Goal: Task Accomplishment & Management: Complete application form

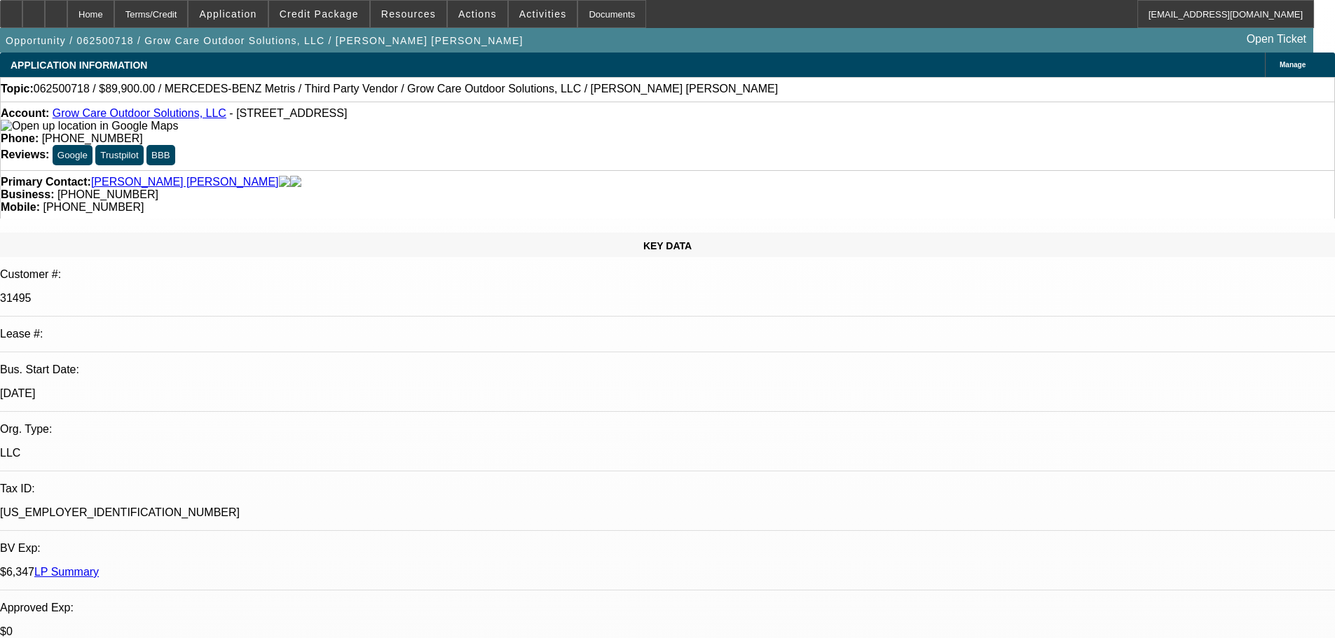
select select "0"
select select "6"
select select "0"
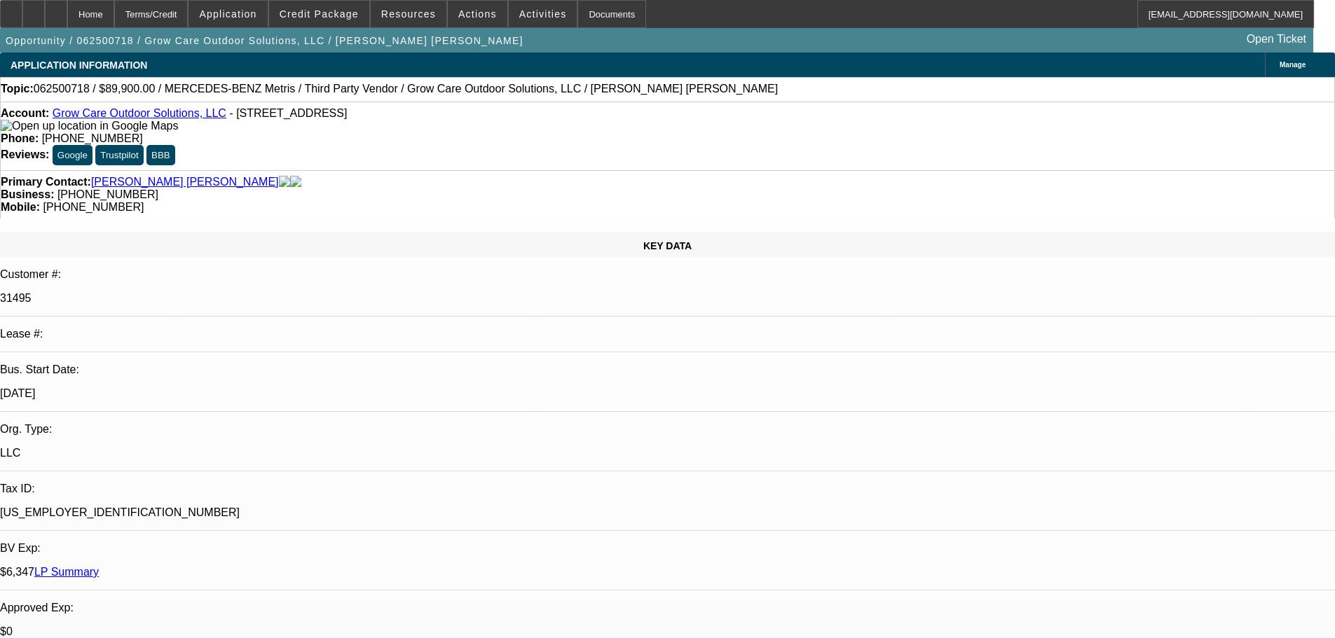
select select "0"
select select "6"
select select "0"
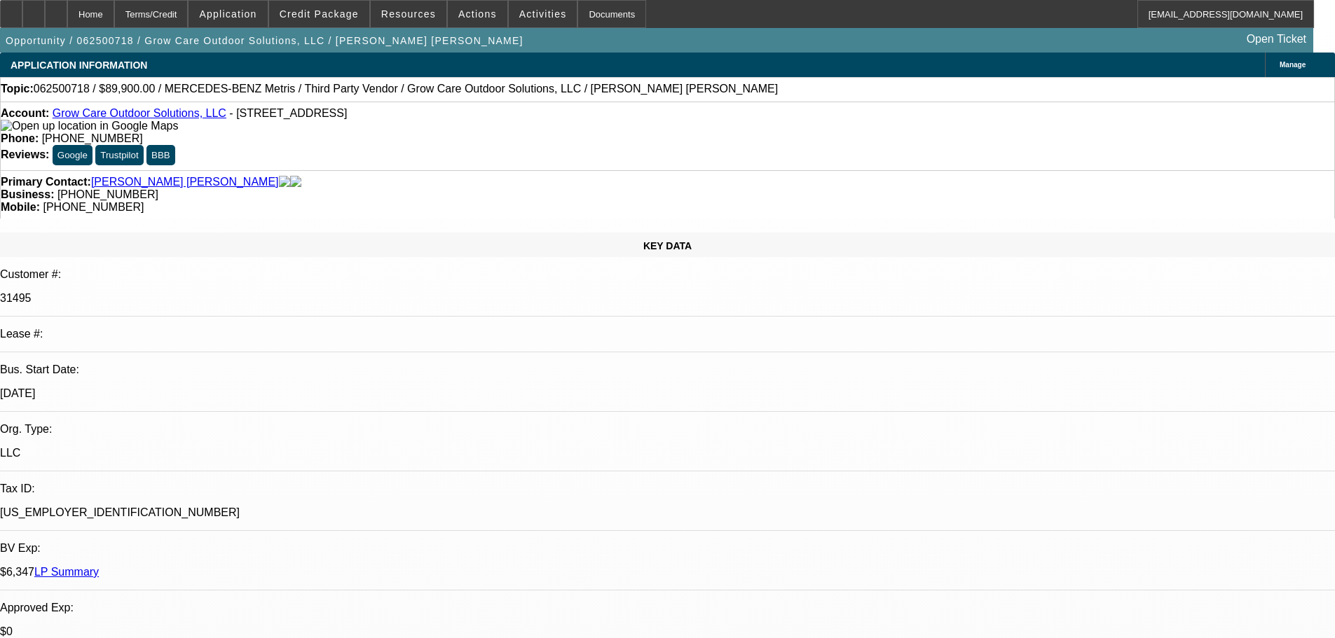
select select "0"
select select "6"
select select "0"
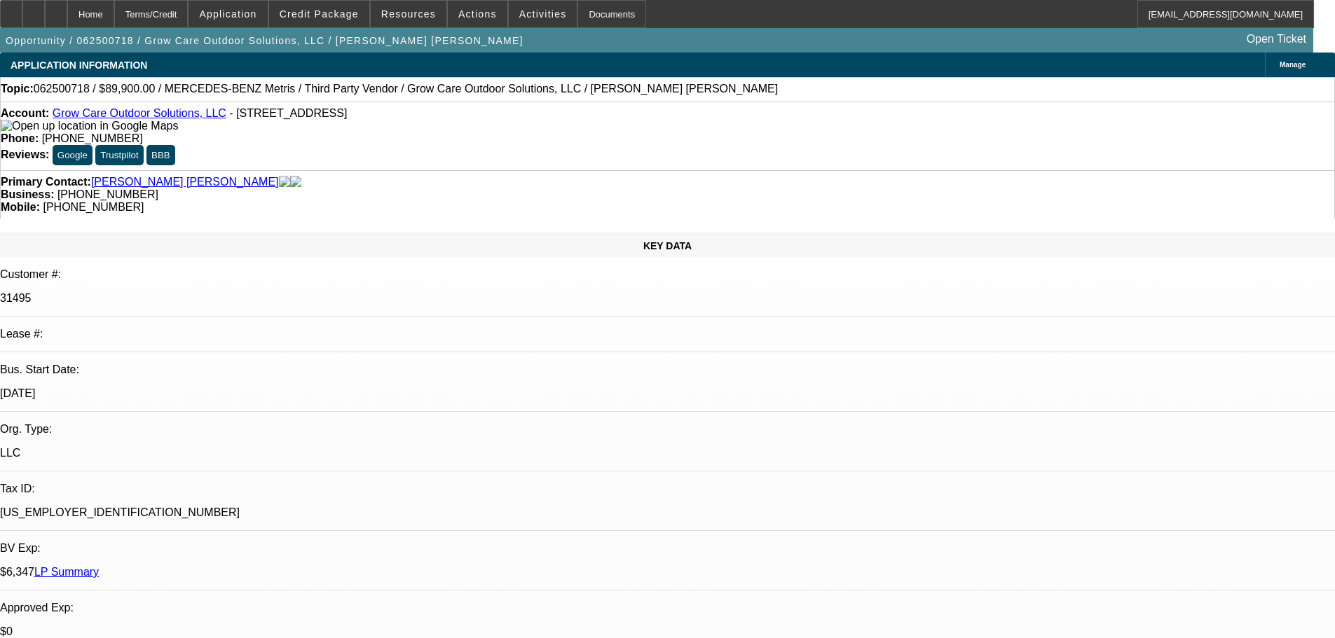
select select "6"
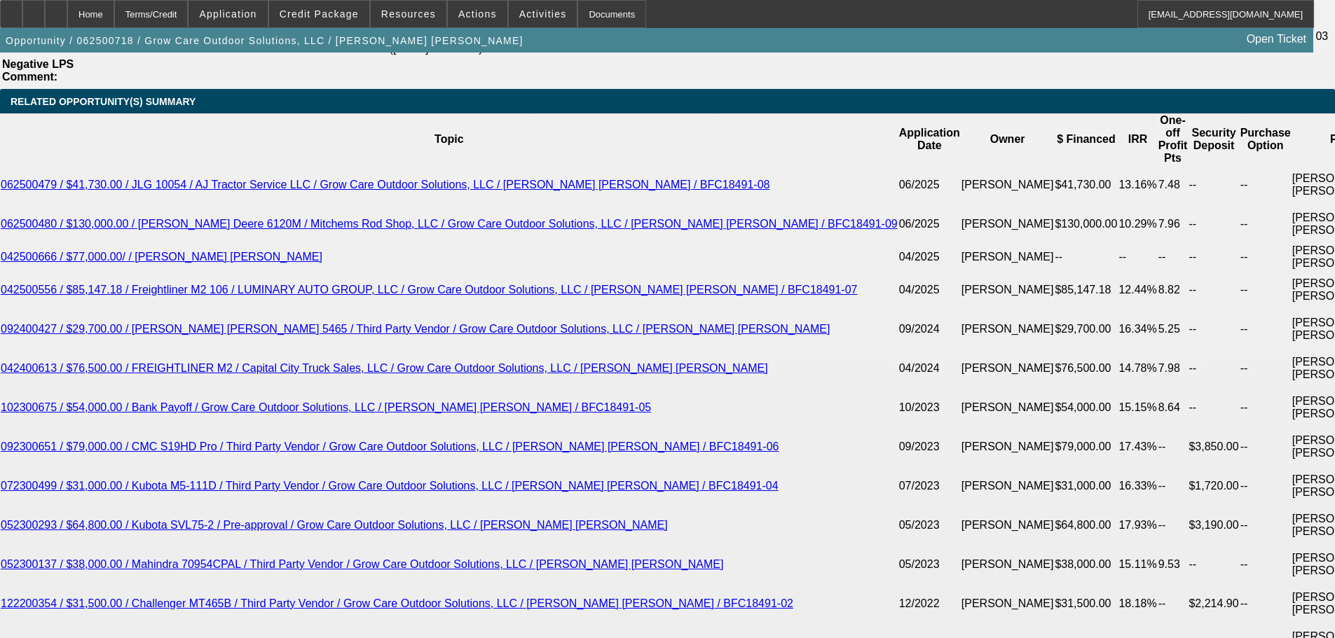
scroll to position [2466, 0]
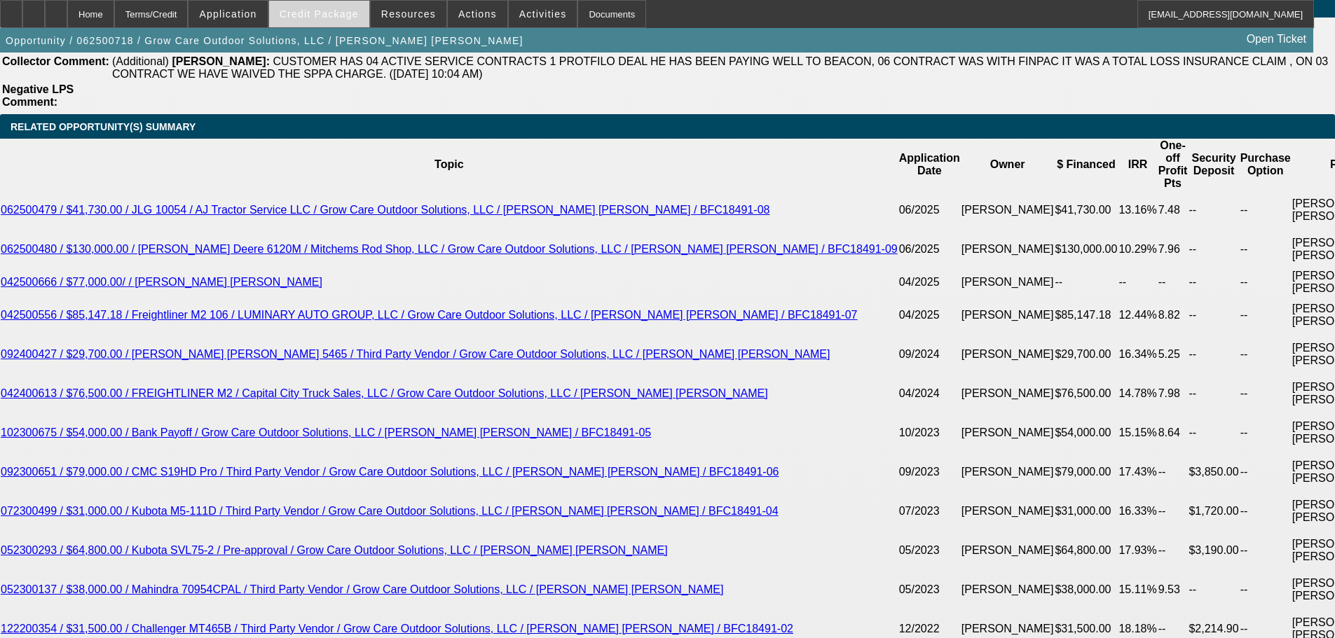
click at [322, 16] on span "Credit Package" at bounding box center [319, 13] width 79 height 11
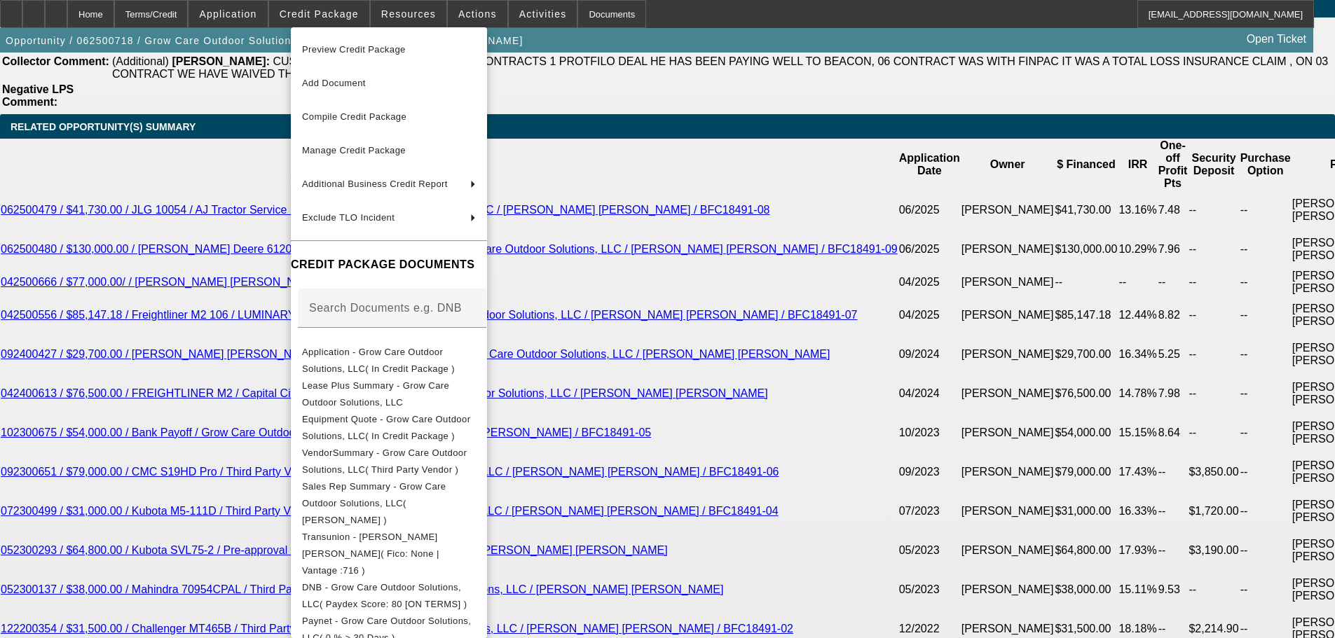
click at [137, 175] on div at bounding box center [667, 319] width 1335 height 638
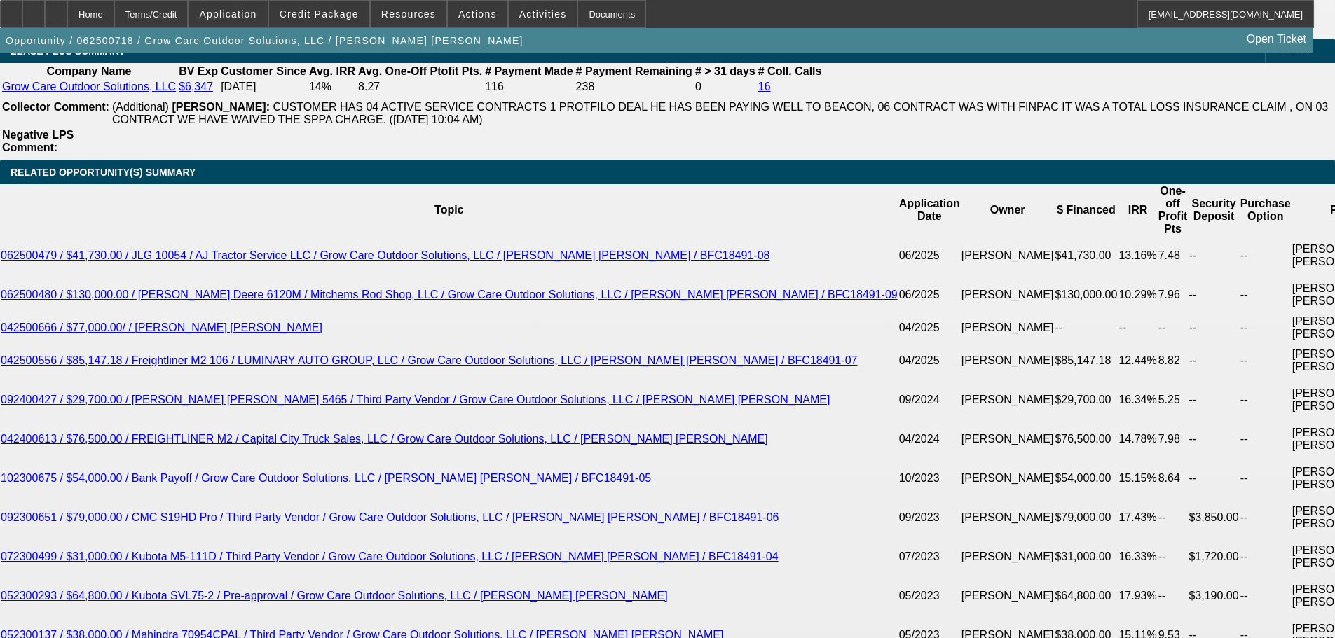
scroll to position [2396, 0]
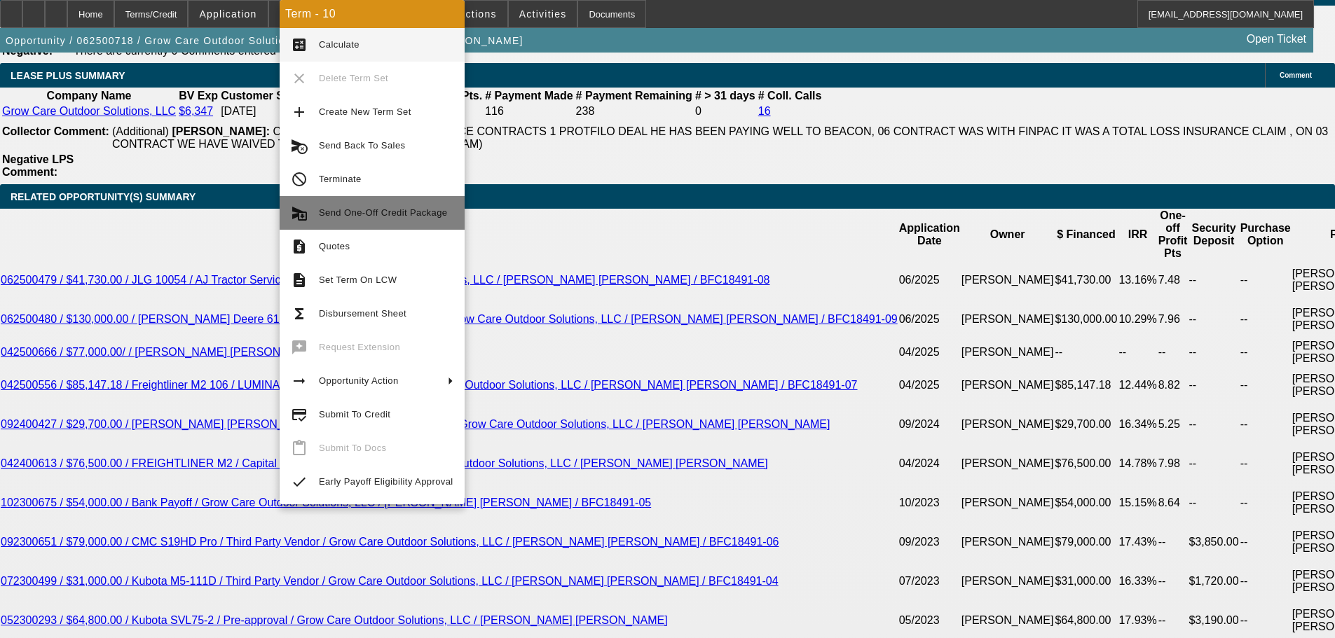
click at [400, 215] on span "Send One-Off Credit Package" at bounding box center [383, 212] width 128 height 11
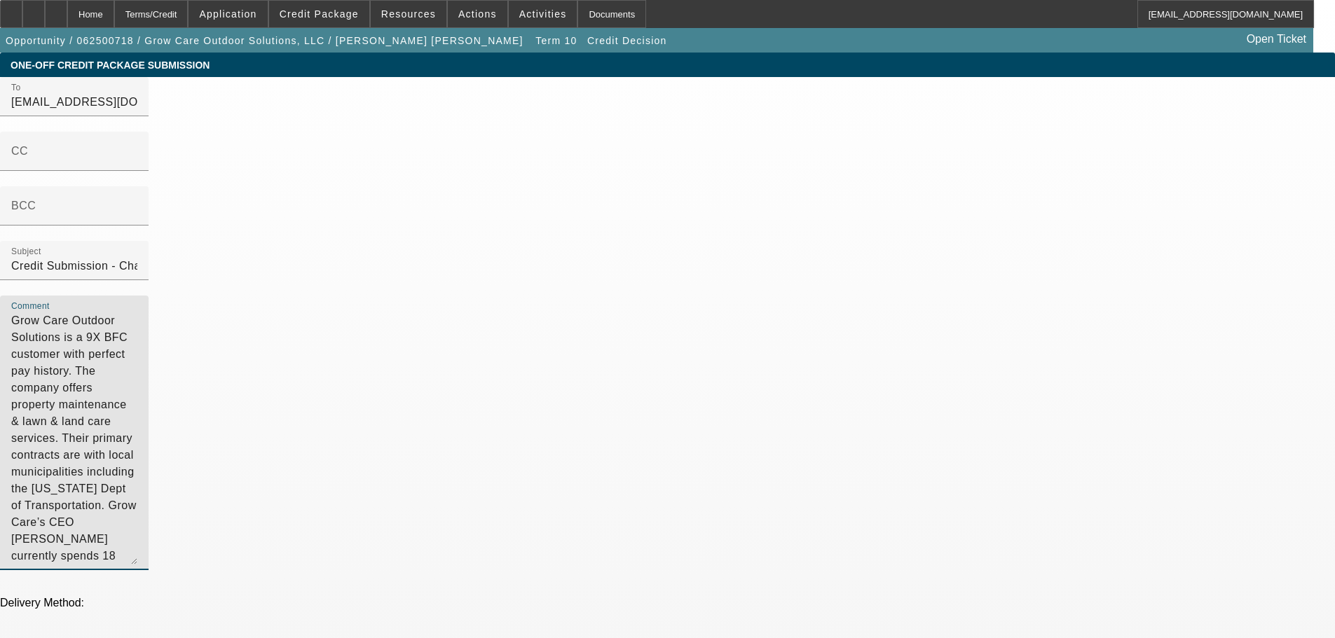
click at [137, 313] on textarea "Grow Care Outdoor Solutions is a 9X BFC customer with perfect pay history. The …" at bounding box center [74, 439] width 126 height 252
type textarea "Grow Care Outdoor Solutions is a 9X BFC customer with perfect pay history. The …"
drag, startPoint x: 880, startPoint y: 305, endPoint x: 617, endPoint y: 69, distance: 353.8
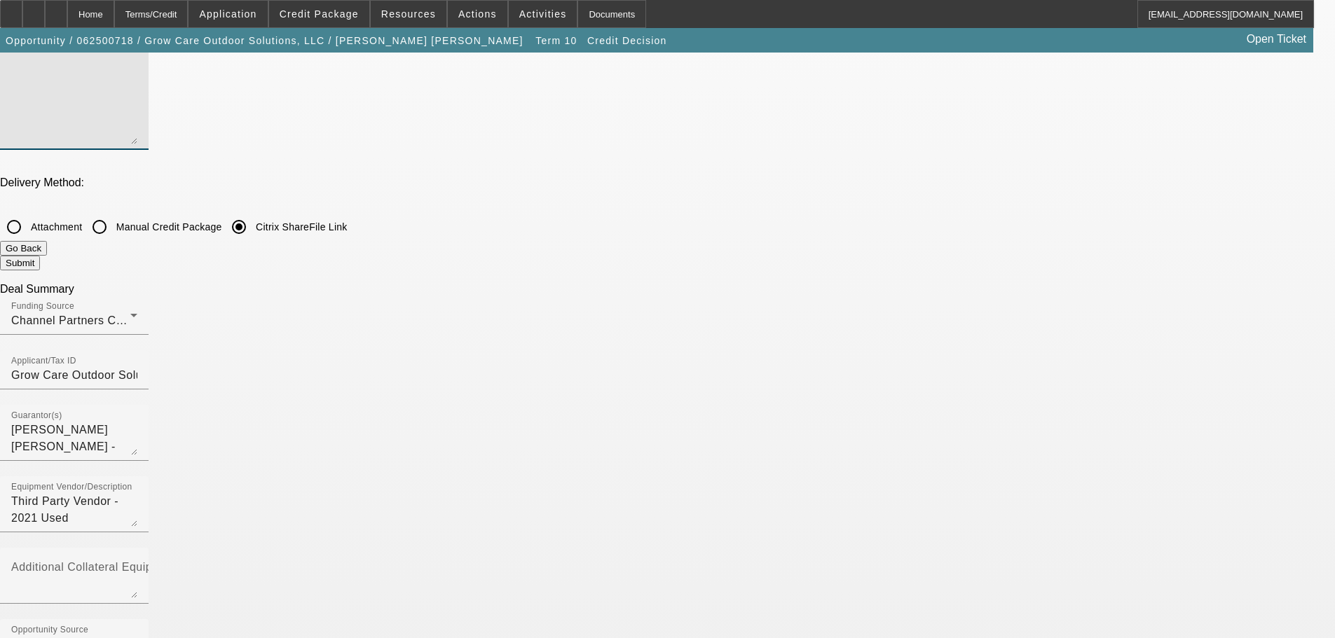
scroll to position [210, 0]
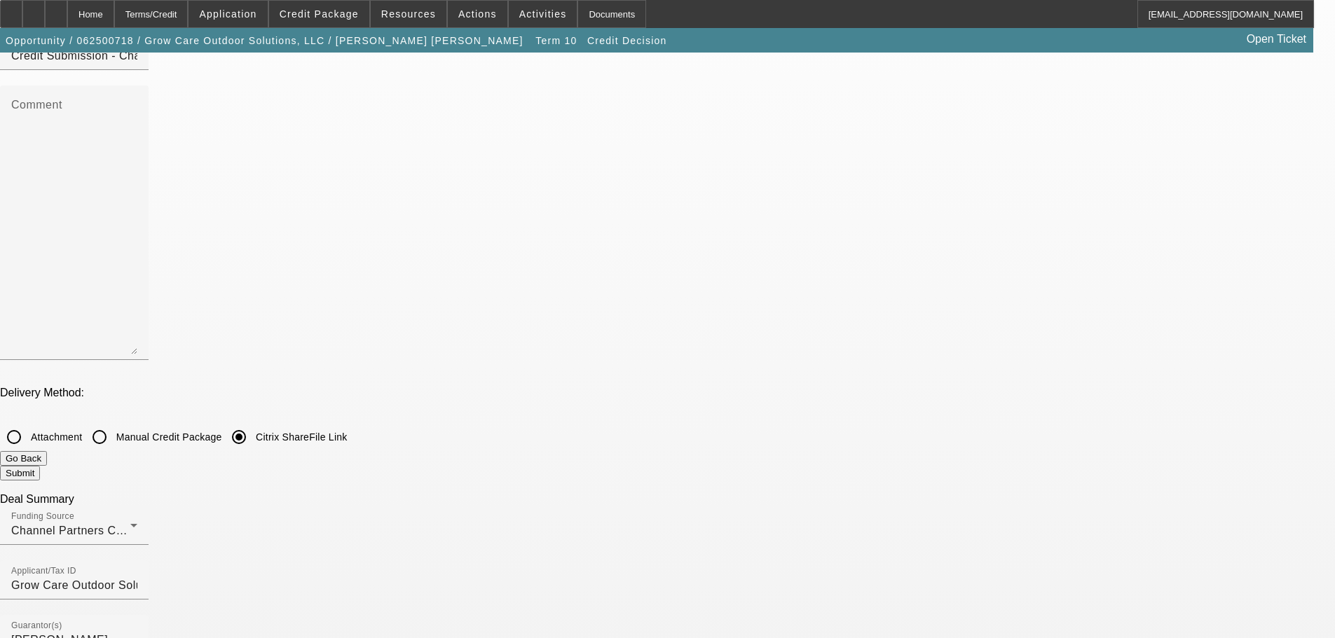
checkbox input "true"
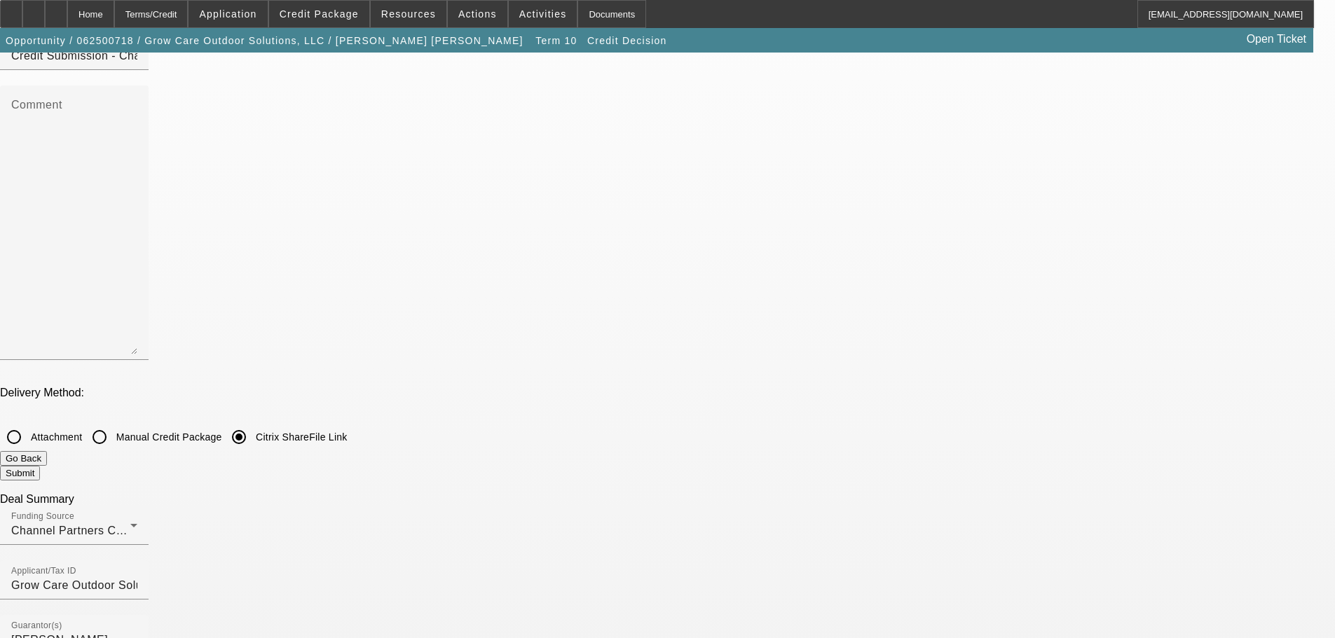
checkbox input "true"
checkbox input "false"
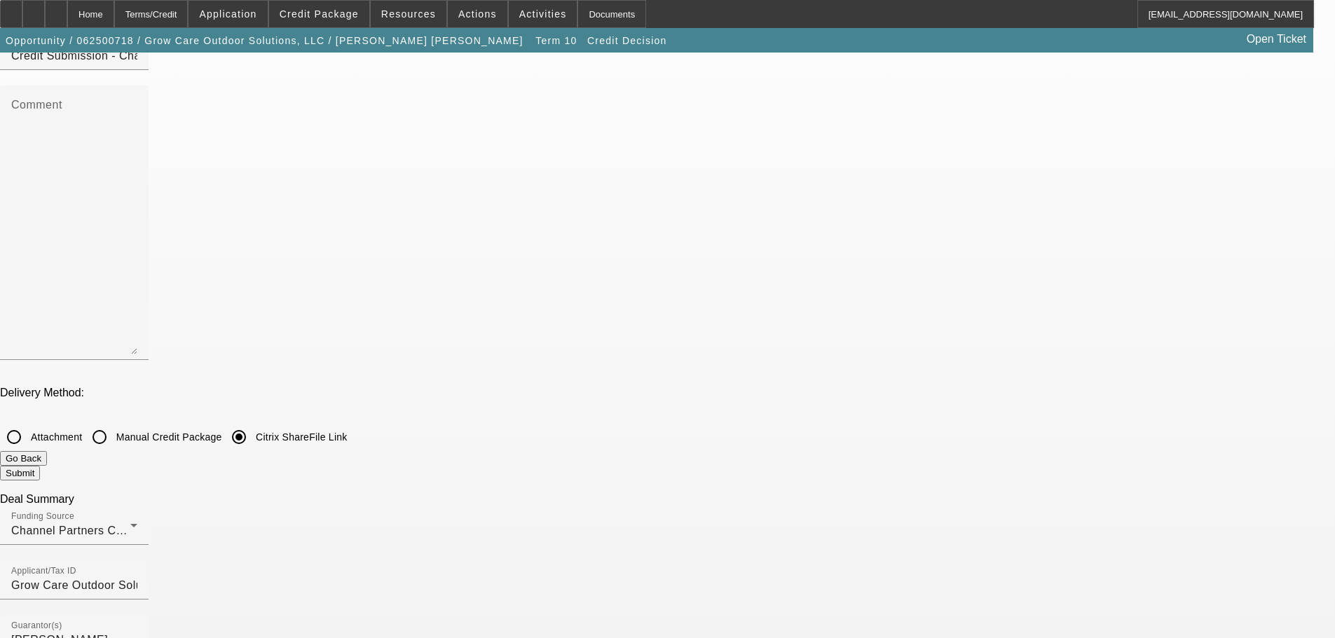
checkbox input "false"
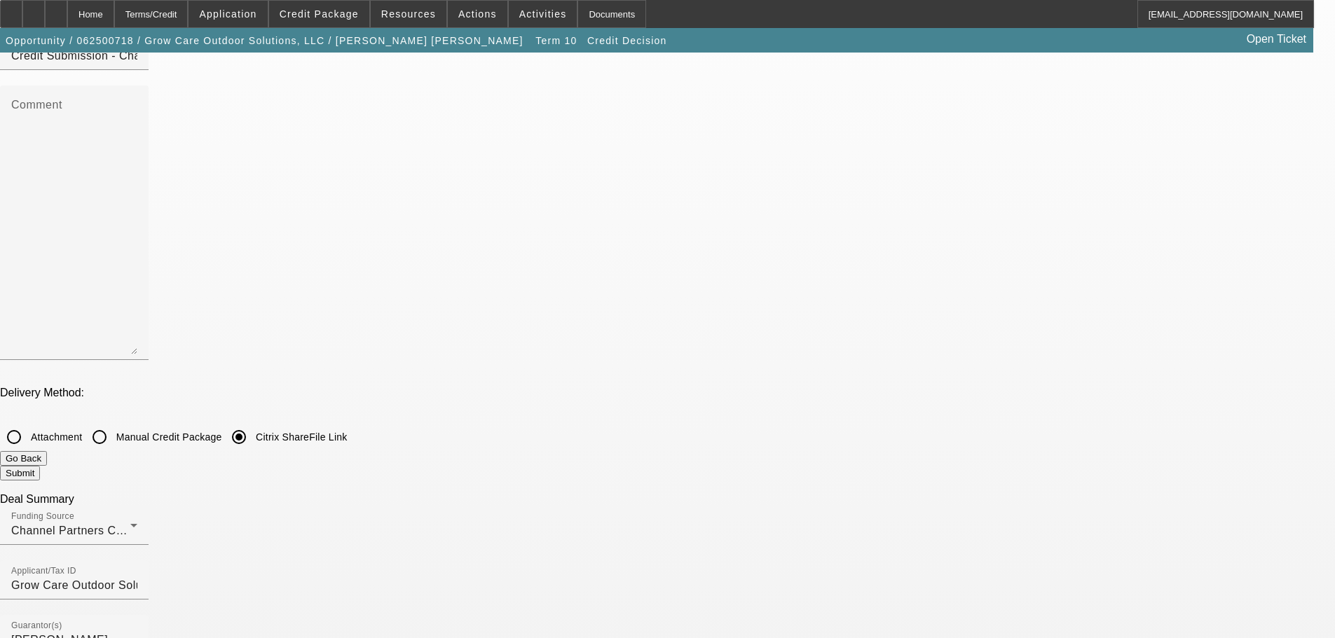
checkbox input "false"
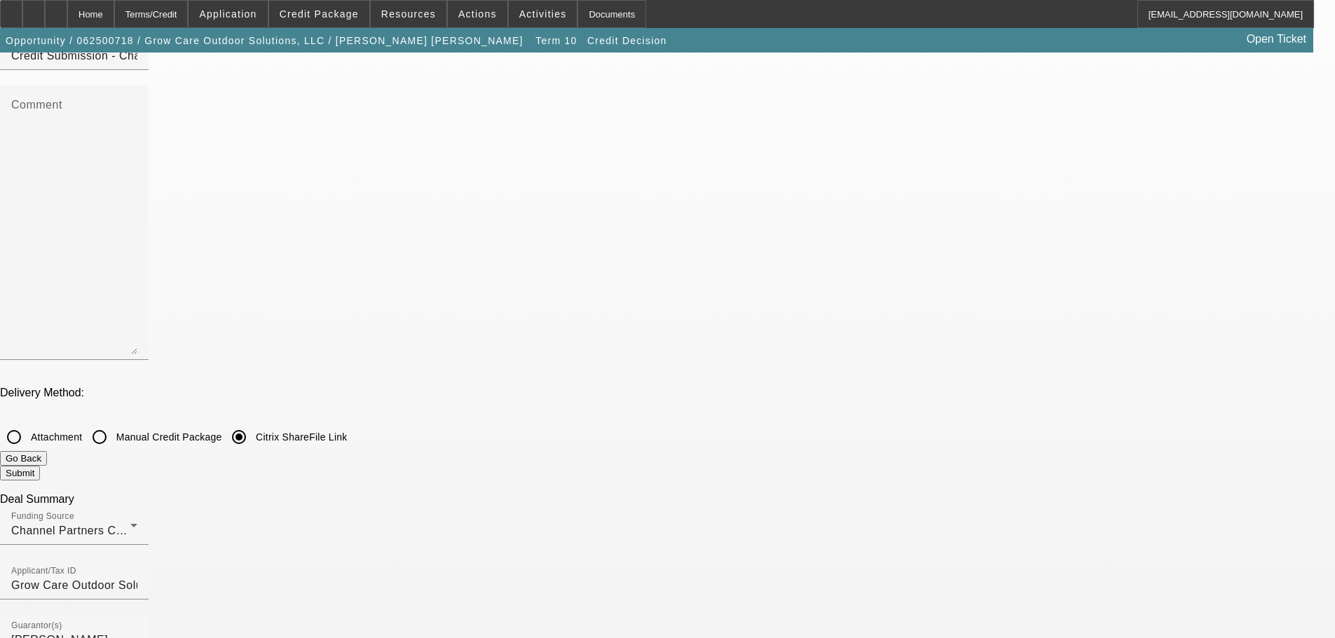
checkbox input "false"
checkbox input "true"
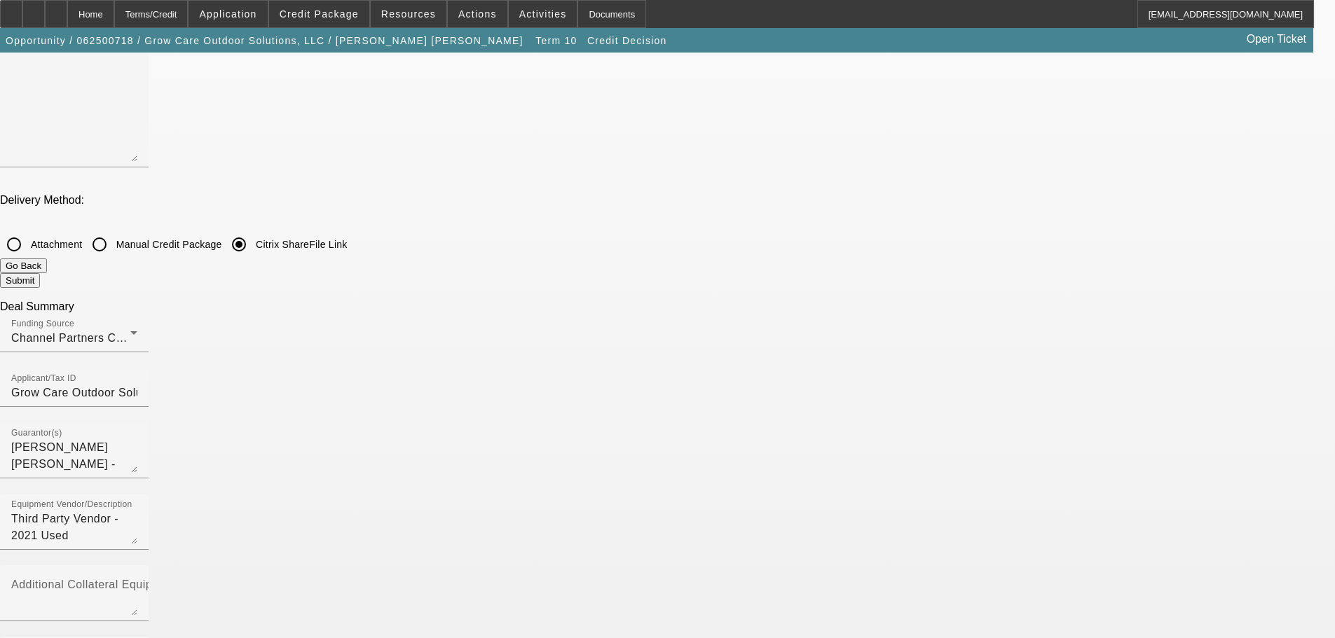
scroll to position [420, 0]
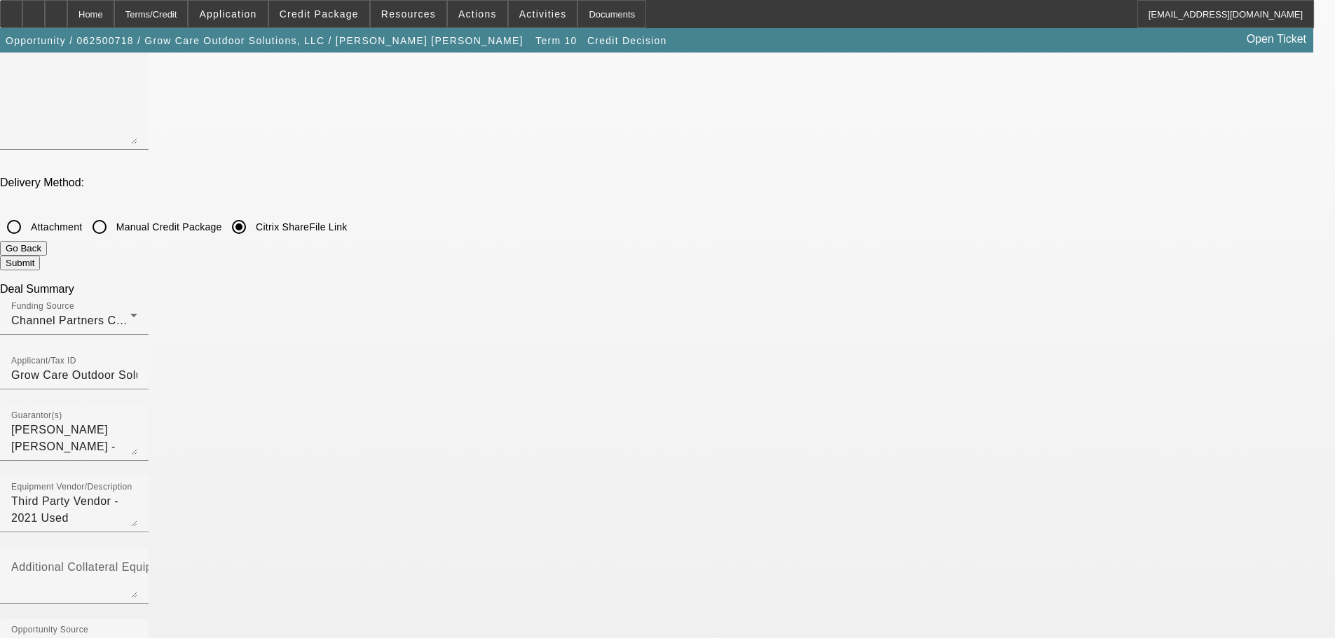
checkbox input "true"
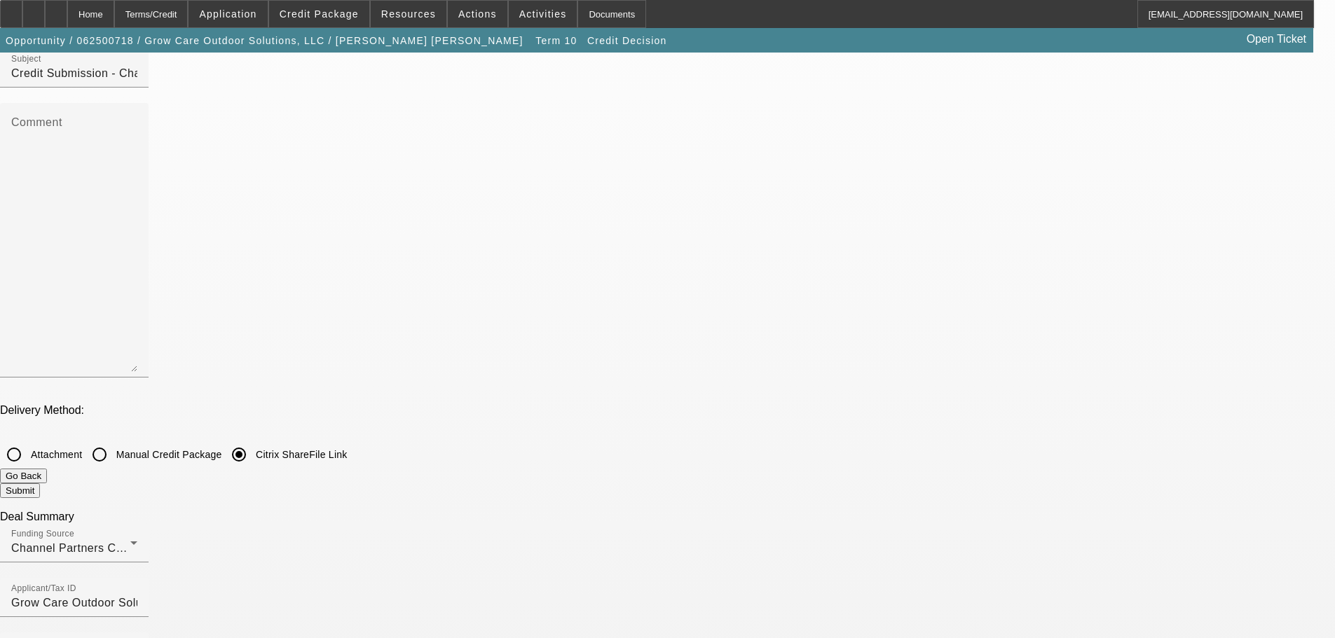
scroll to position [140, 0]
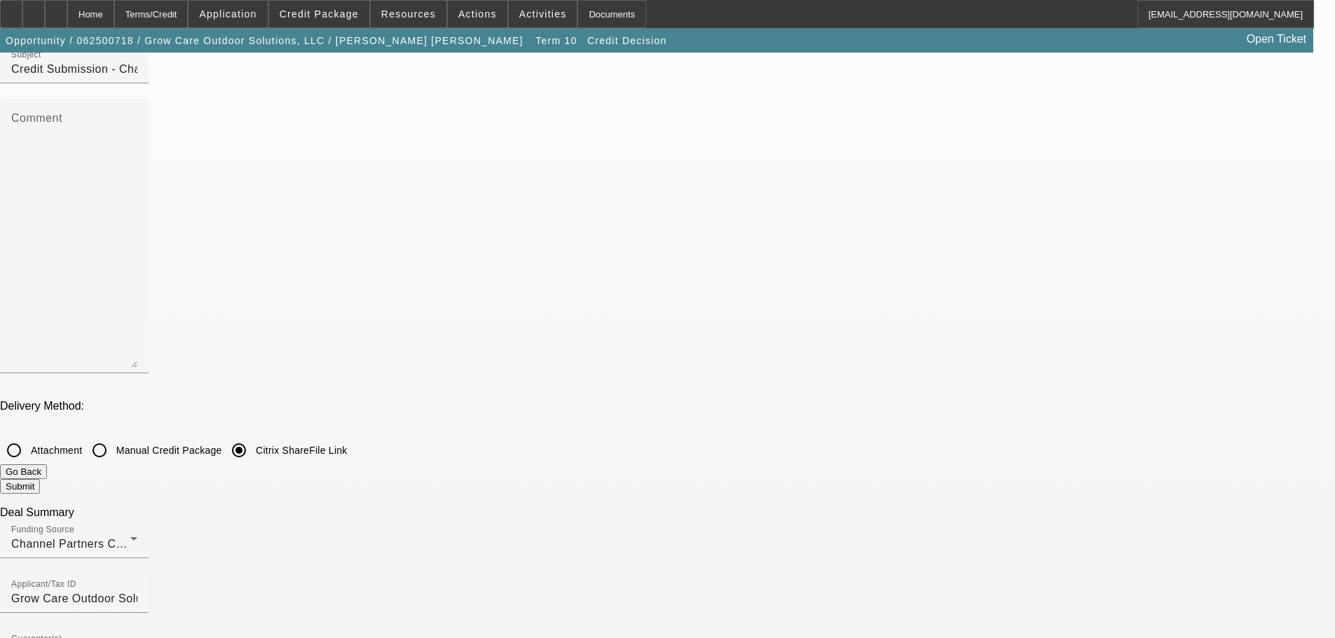
scroll to position [70, 0]
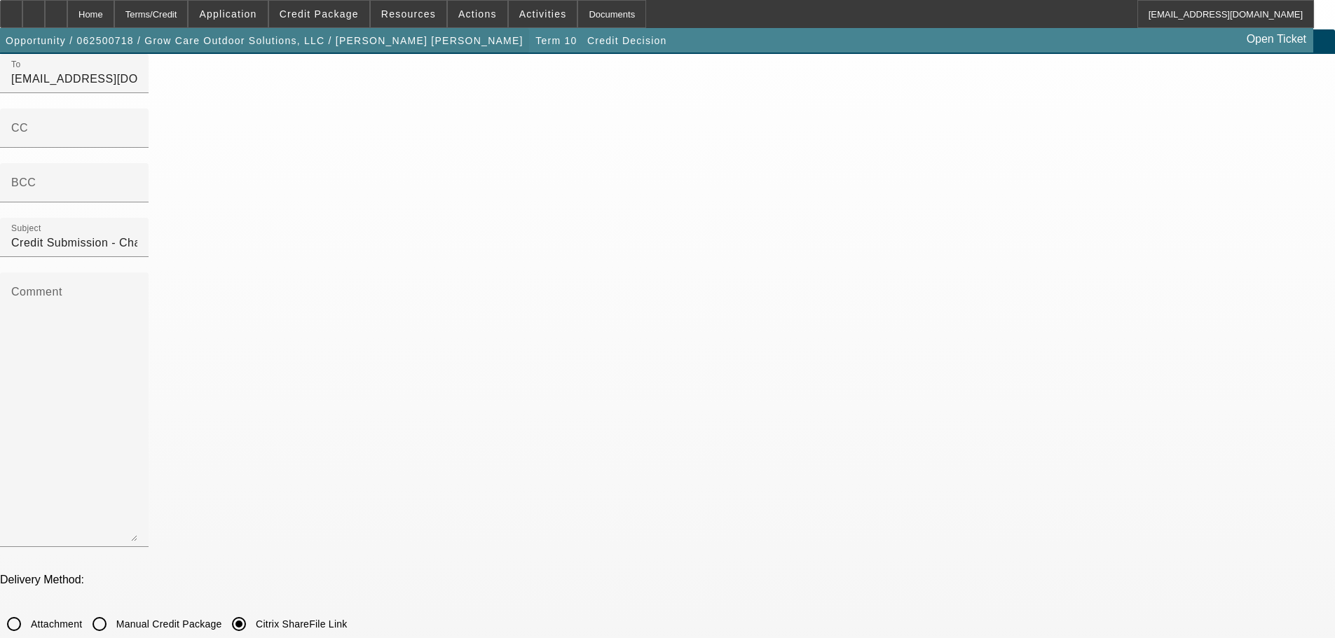
scroll to position [0, 0]
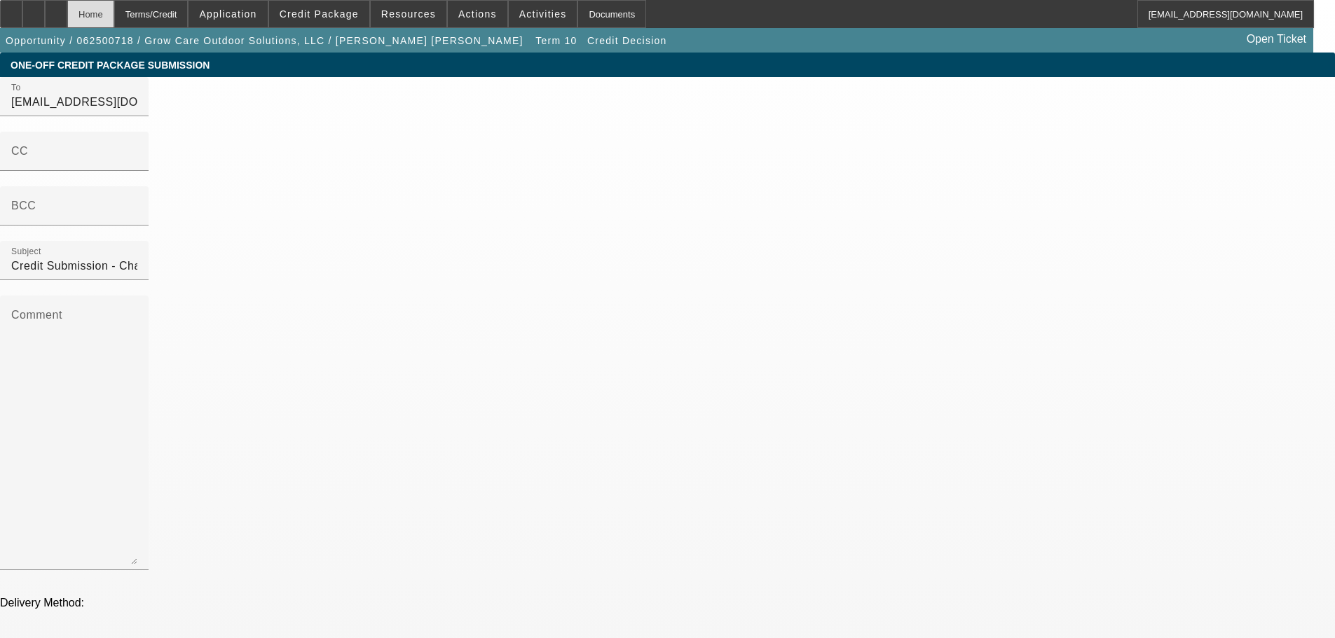
click at [111, 18] on div "Home" at bounding box center [90, 14] width 47 height 28
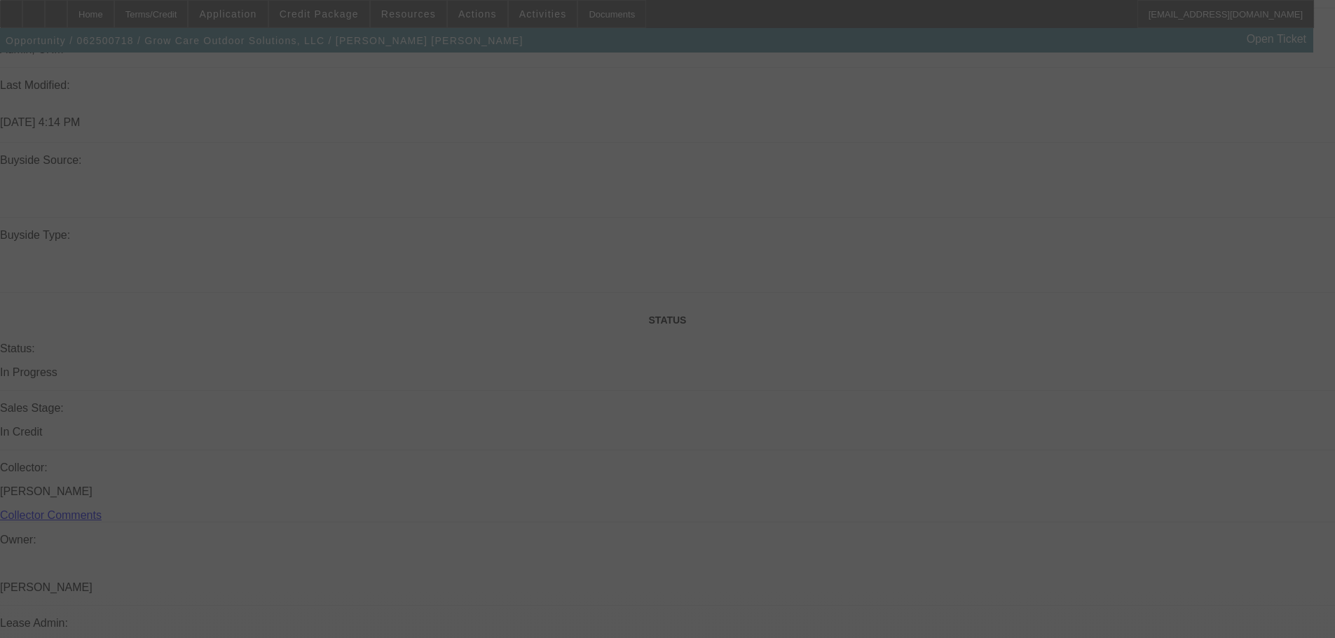
select select "0"
select select "6"
select select "0"
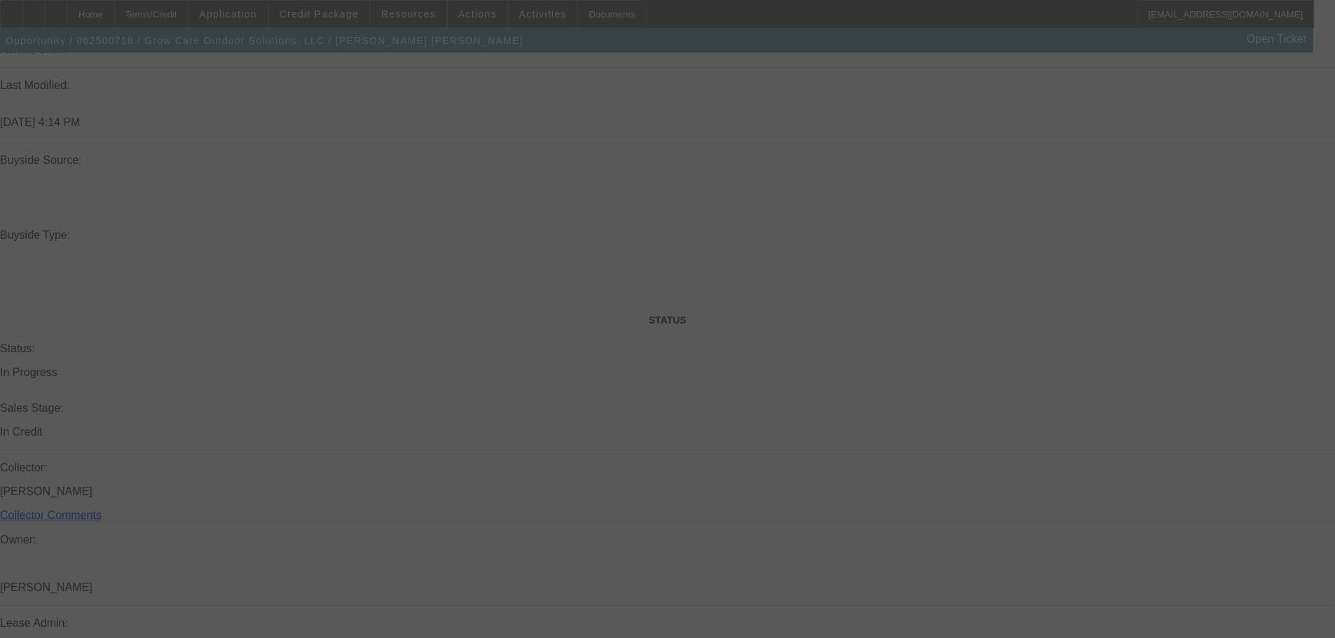
select select "0"
select select "6"
select select "0"
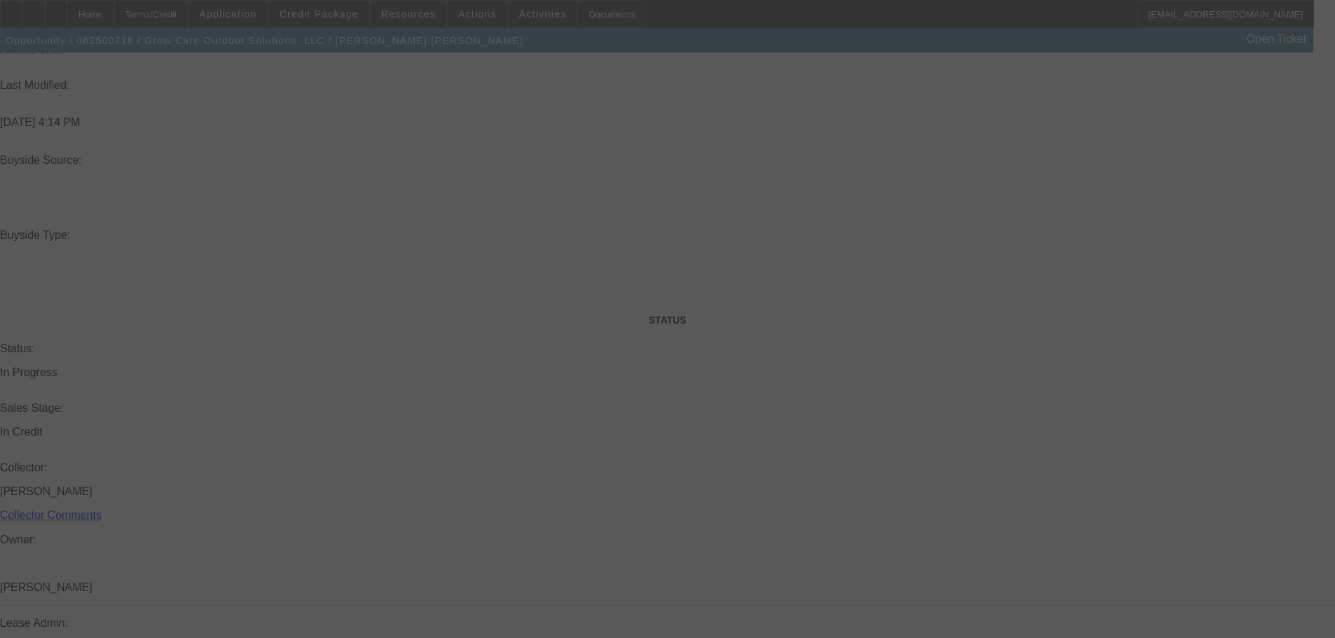
select select "0"
select select "6"
select select "0"
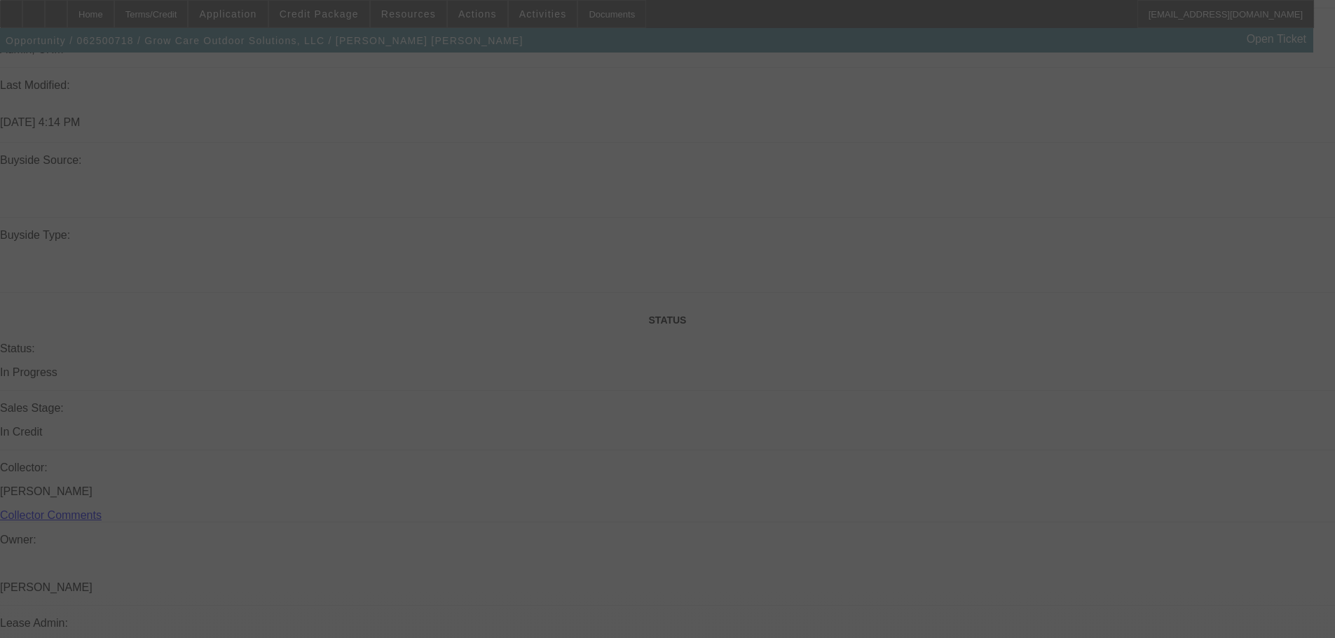
select select "6"
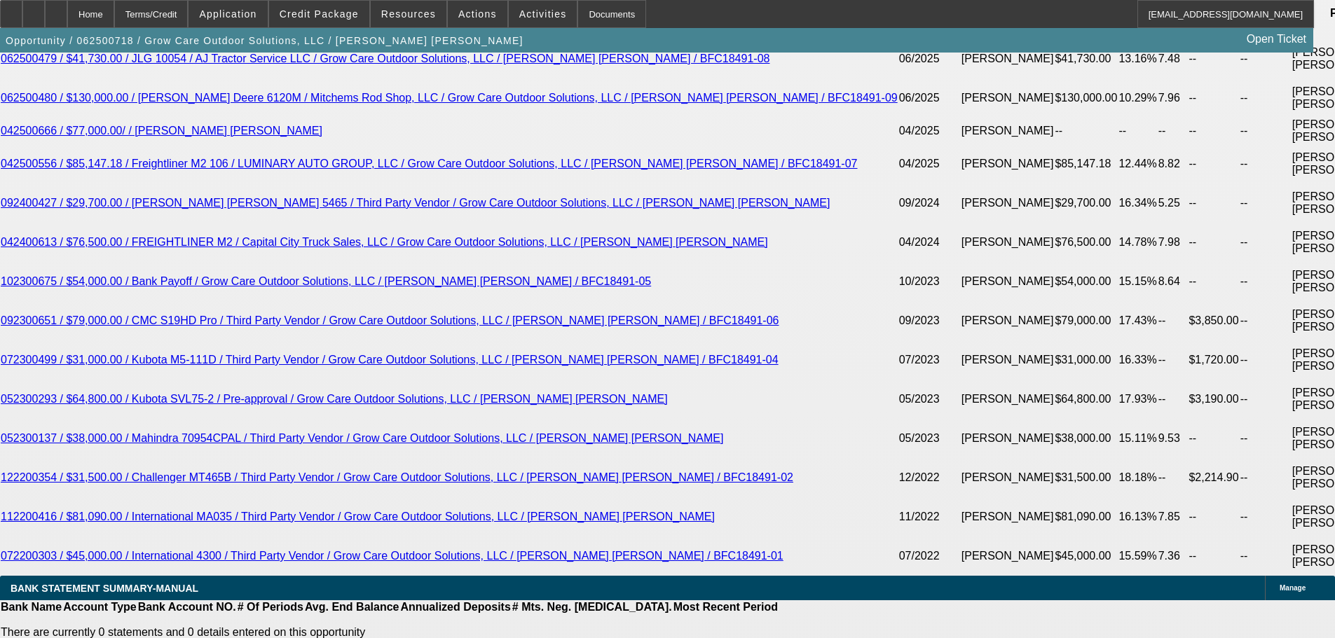
scroll to position [2593, 0]
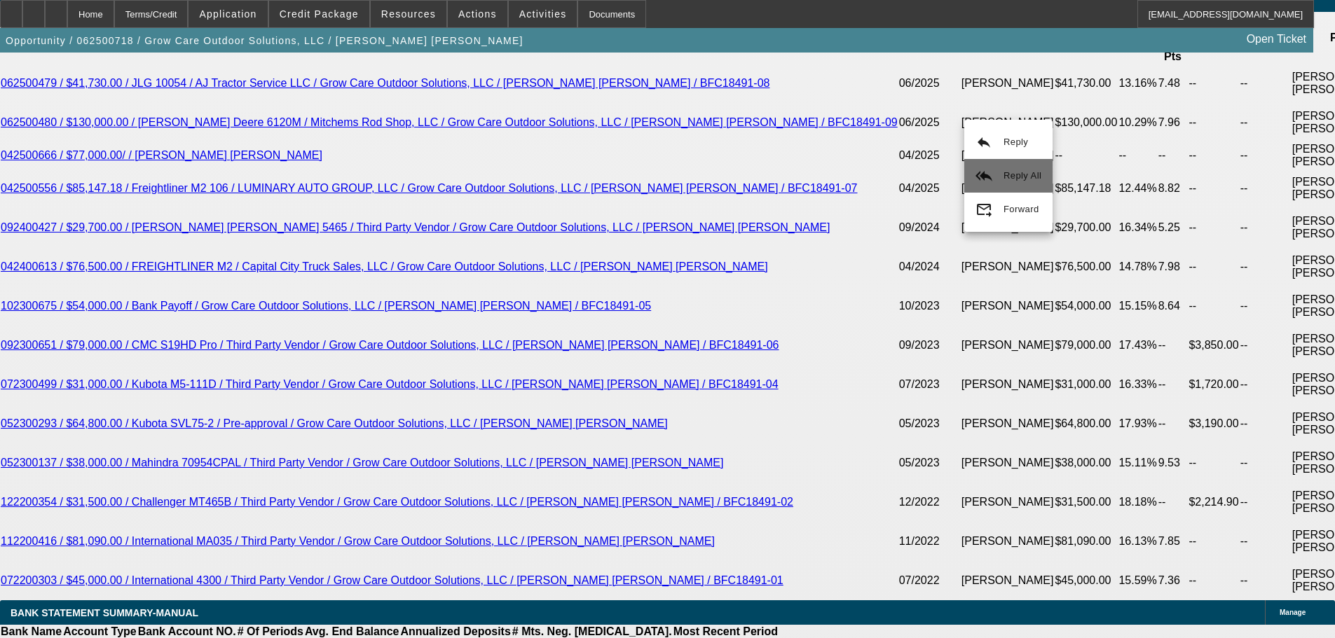
click at [1012, 184] on button "reply_all Reply All" at bounding box center [1008, 176] width 88 height 34
